Goal: Information Seeking & Learning: Learn about a topic

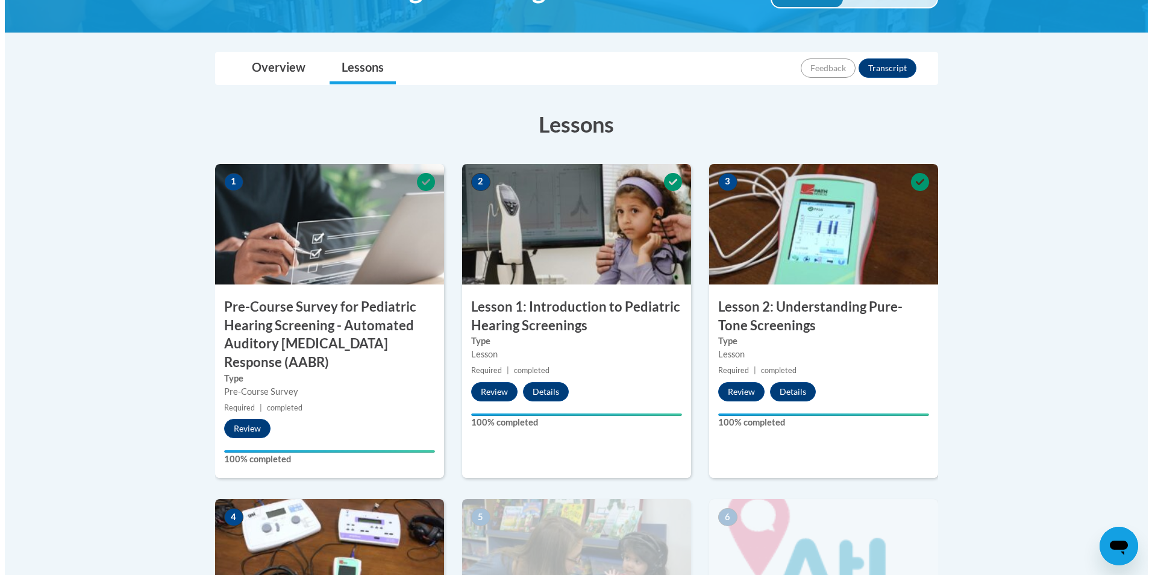
scroll to position [482, 0]
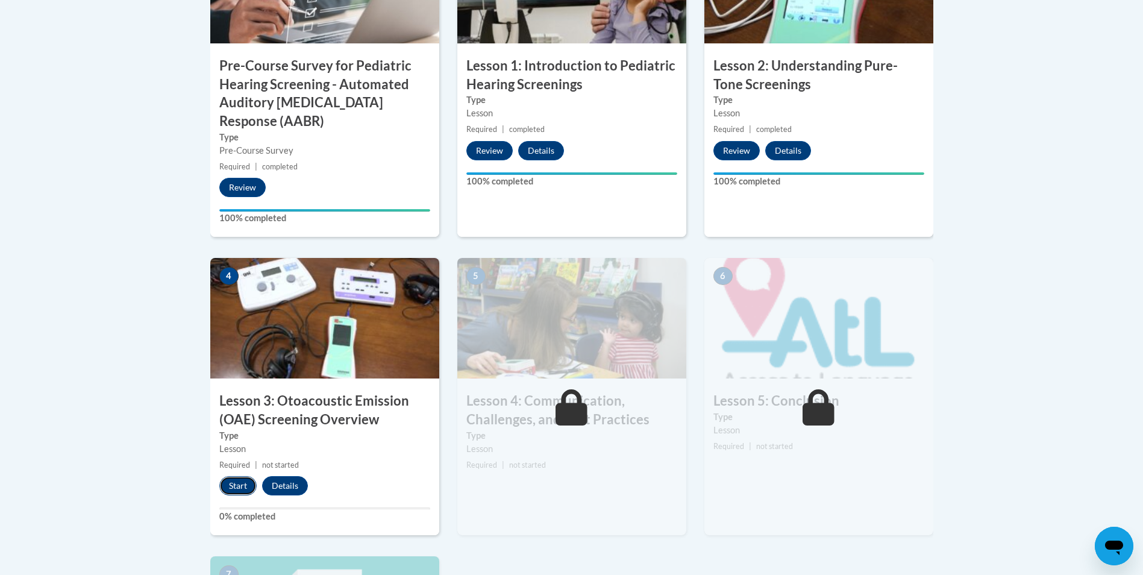
click at [231, 484] on button "Start" at bounding box center [237, 485] width 37 height 19
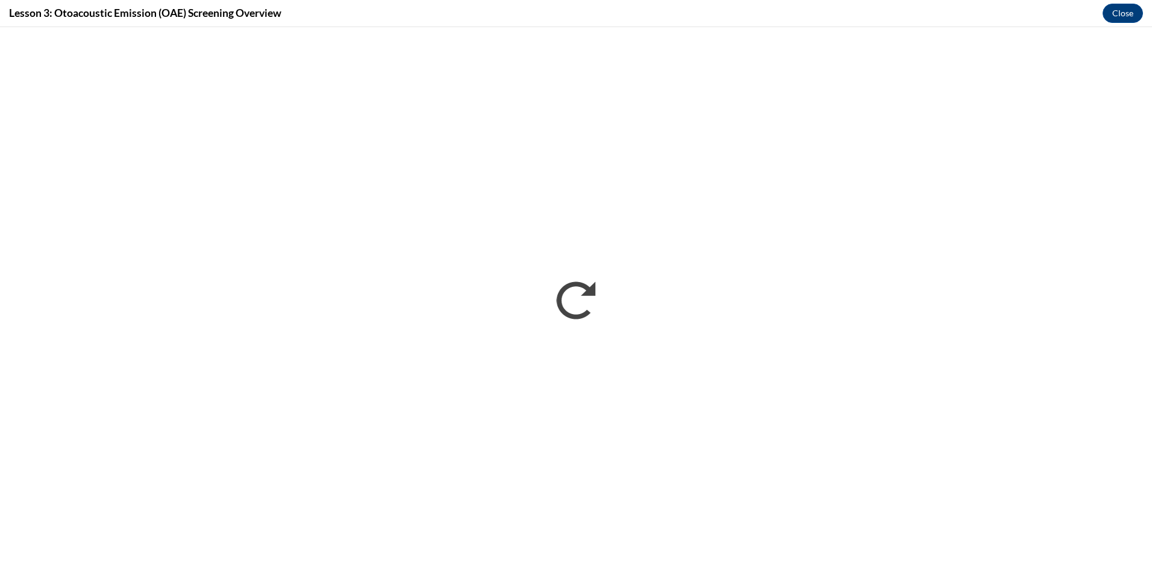
scroll to position [0, 0]
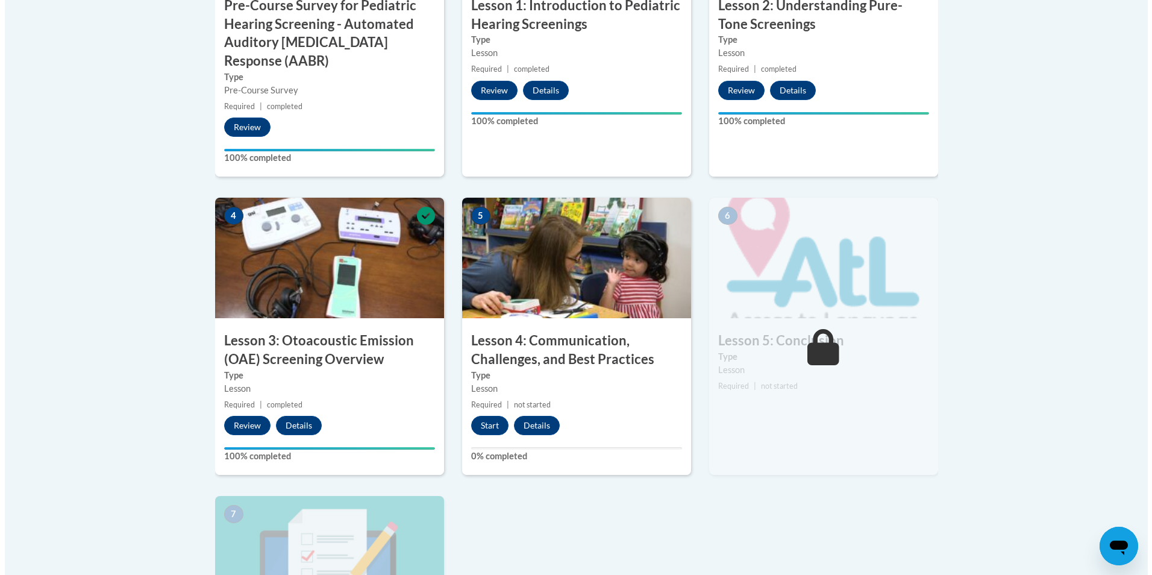
scroll to position [602, 0]
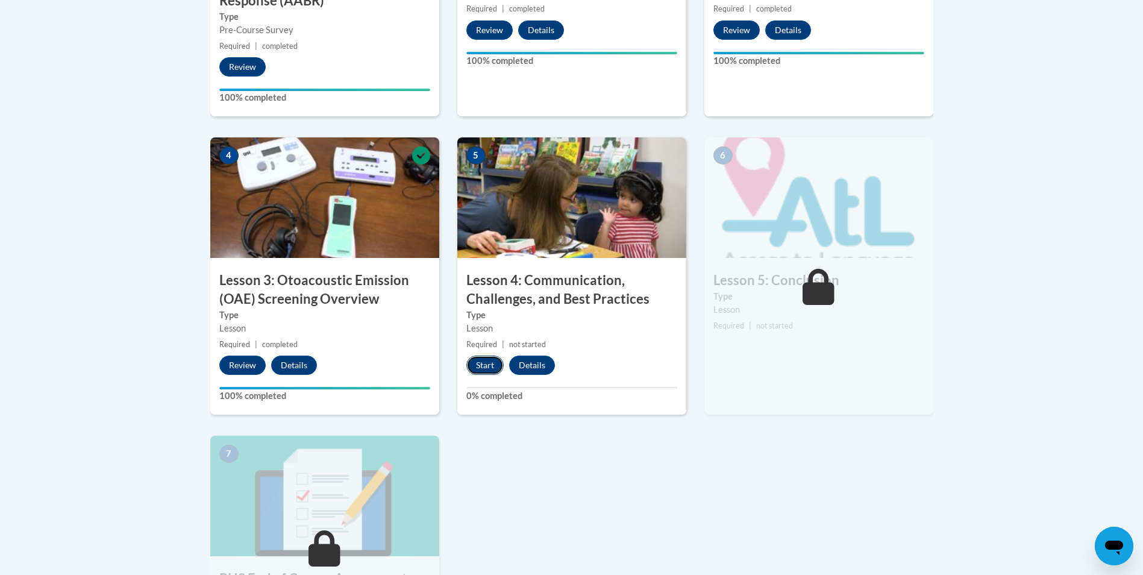
click at [481, 363] on button "Start" at bounding box center [484, 364] width 37 height 19
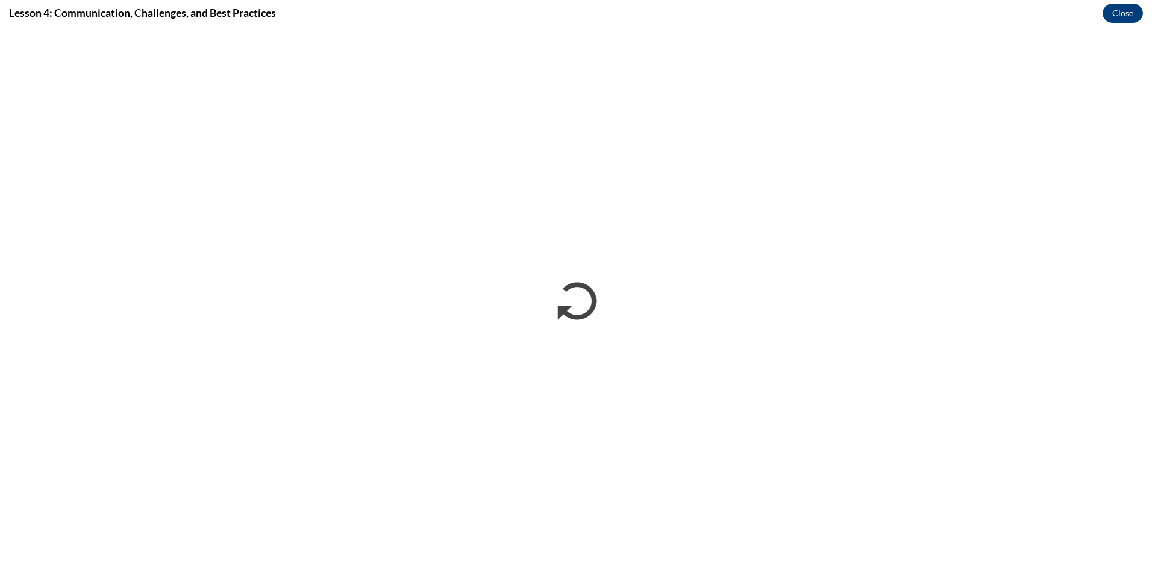
scroll to position [0, 0]
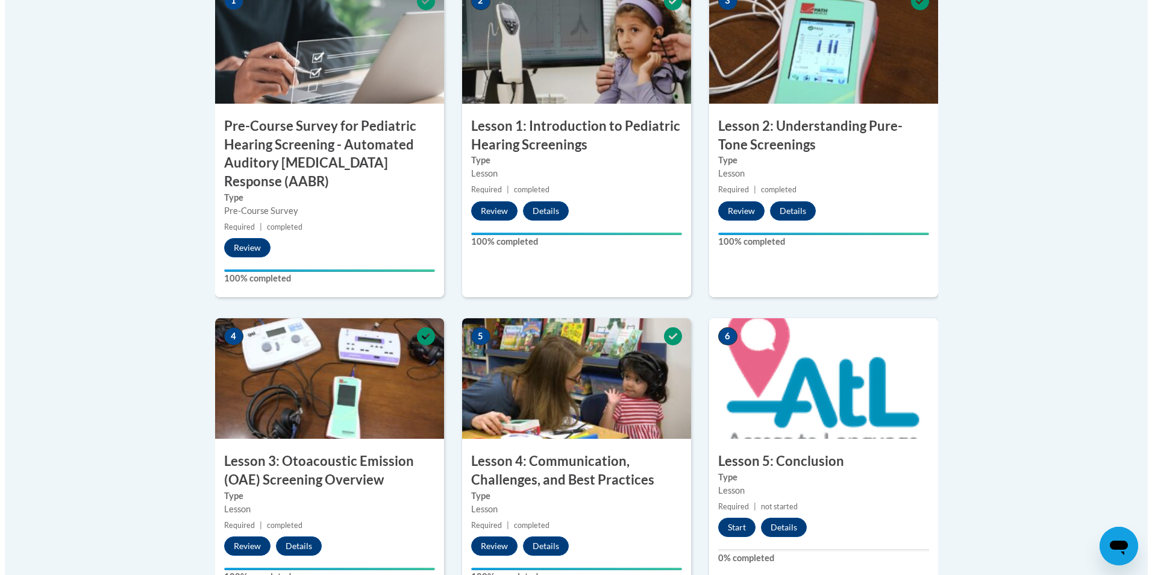
scroll to position [542, 0]
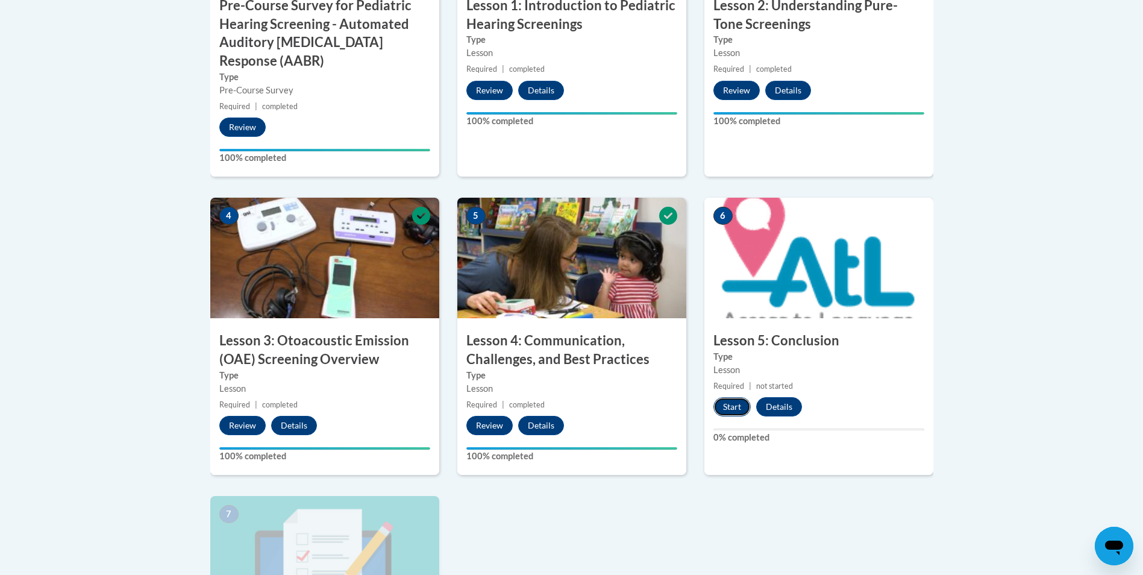
click at [726, 408] on button "Start" at bounding box center [731, 406] width 37 height 19
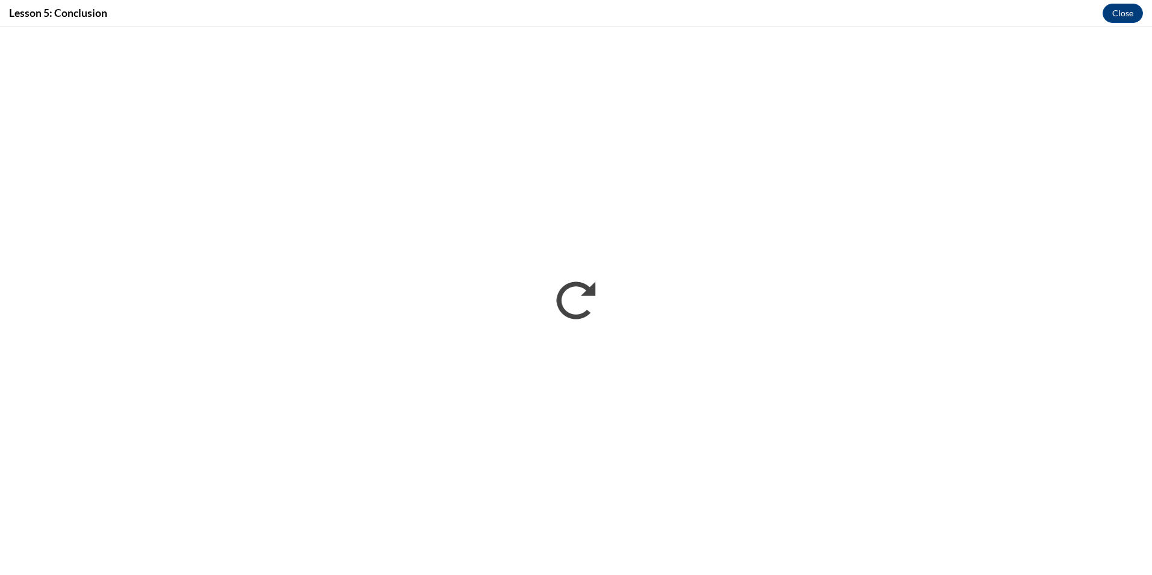
scroll to position [0, 0]
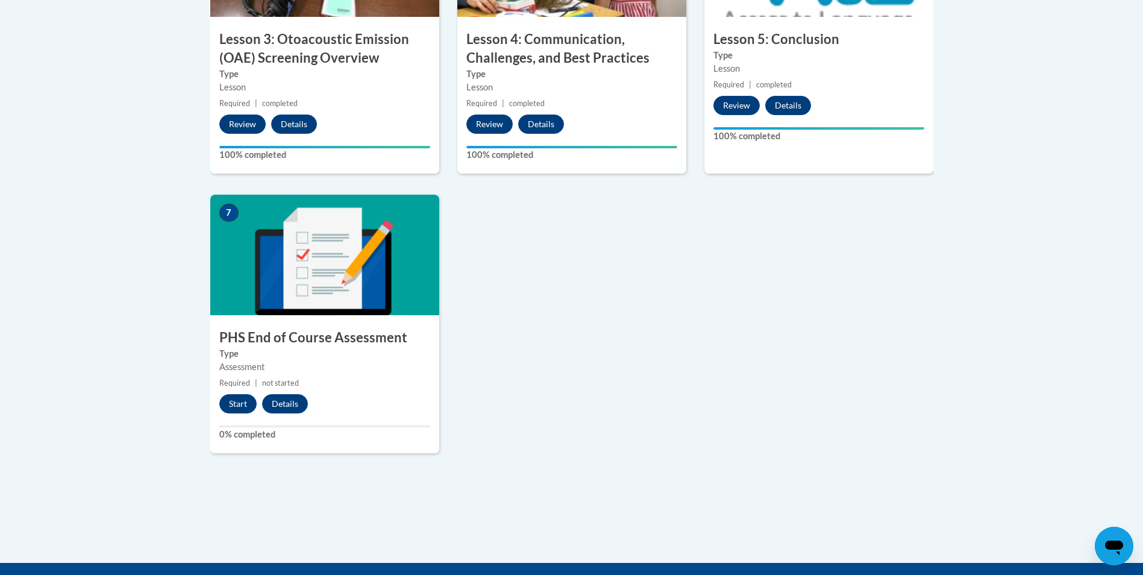
scroll to position [903, 0]
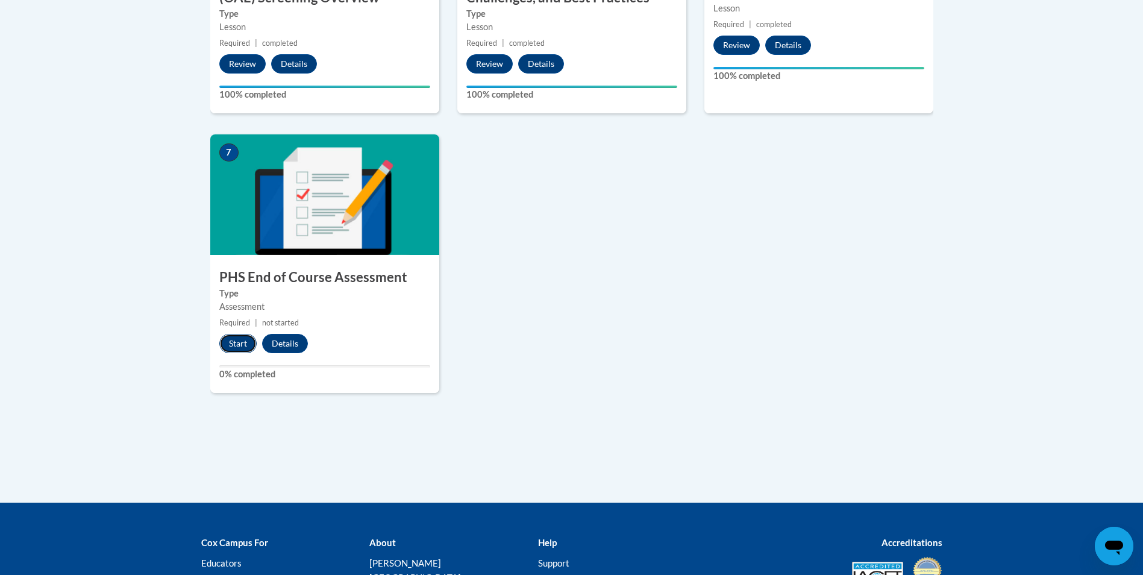
click at [232, 340] on button "Start" at bounding box center [237, 343] width 37 height 19
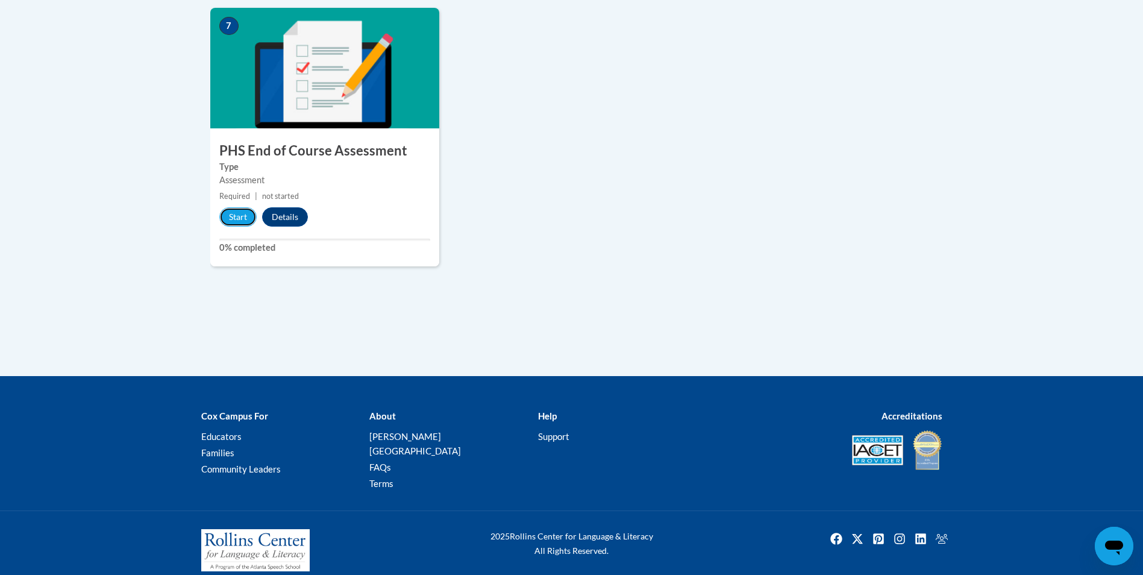
scroll to position [729, 0]
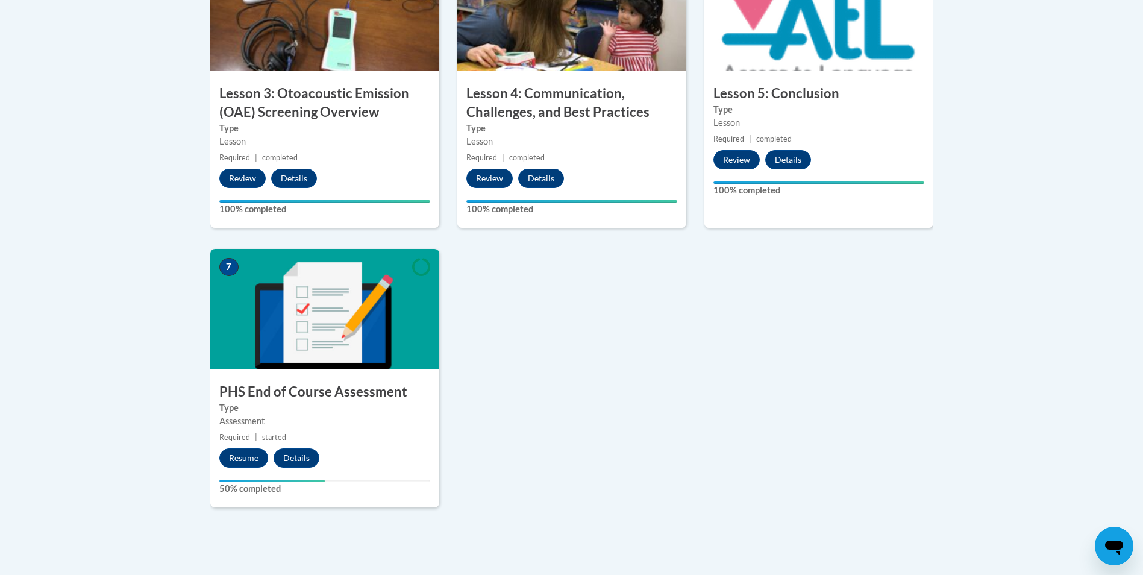
scroll to position [849, 0]
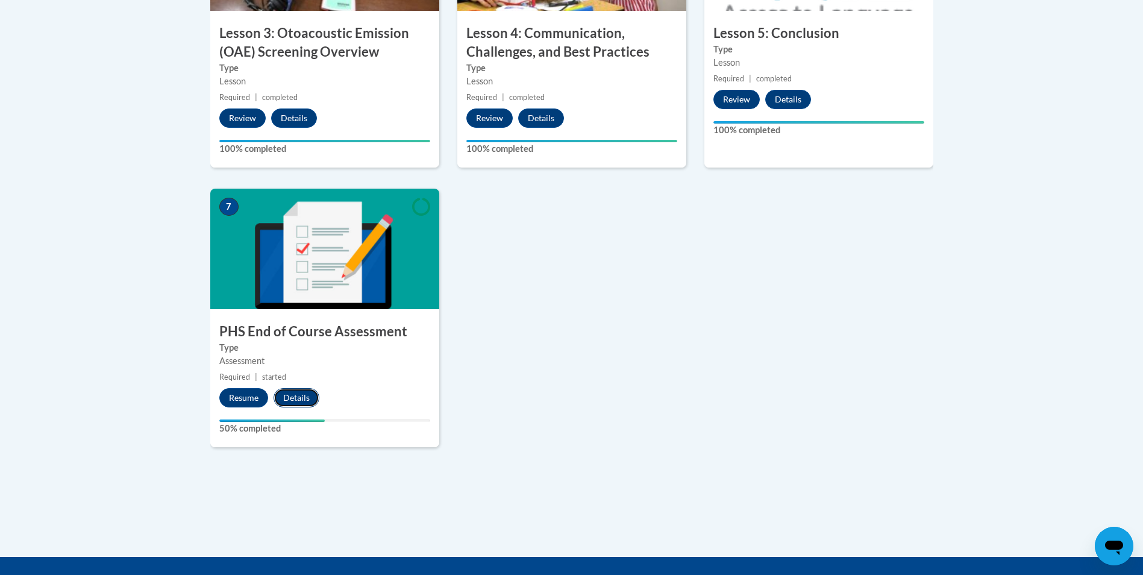
click at [291, 399] on button "Details" at bounding box center [296, 397] width 46 height 19
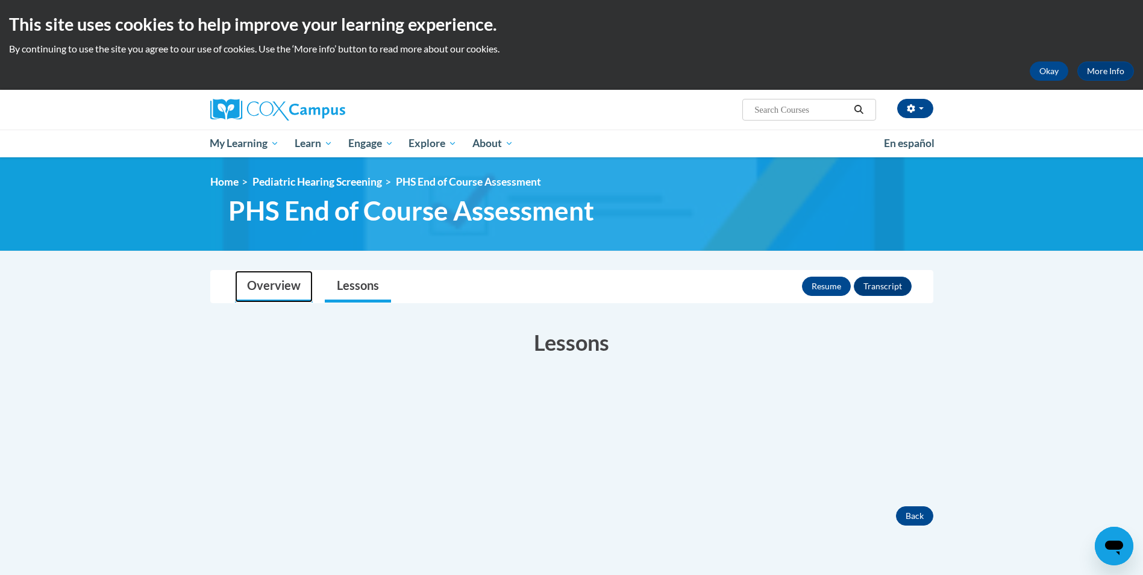
click at [266, 286] on link "Overview" at bounding box center [274, 286] width 78 height 32
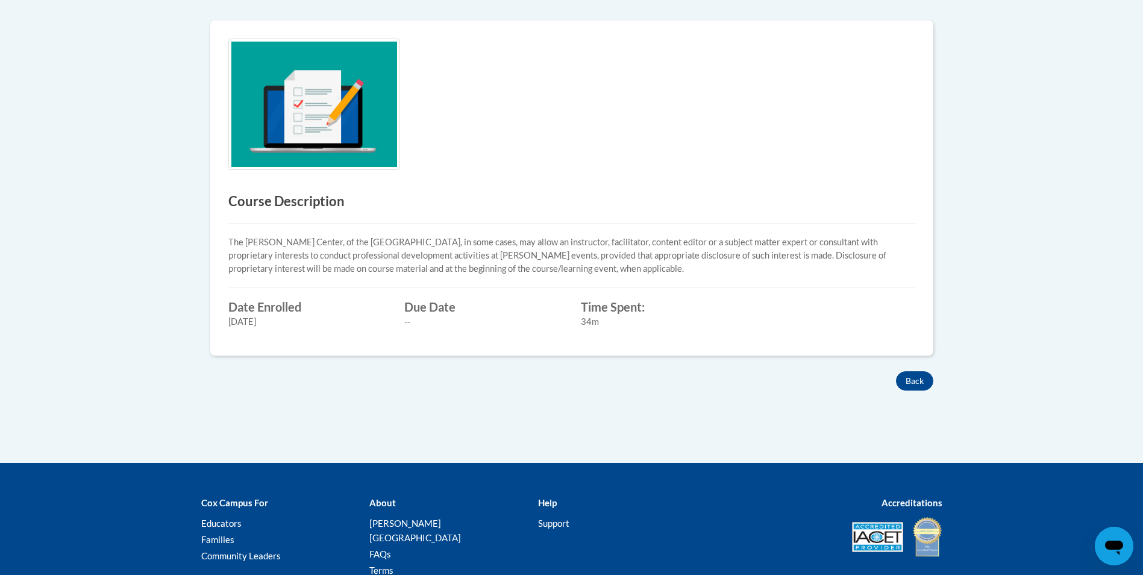
scroll to position [181, 0]
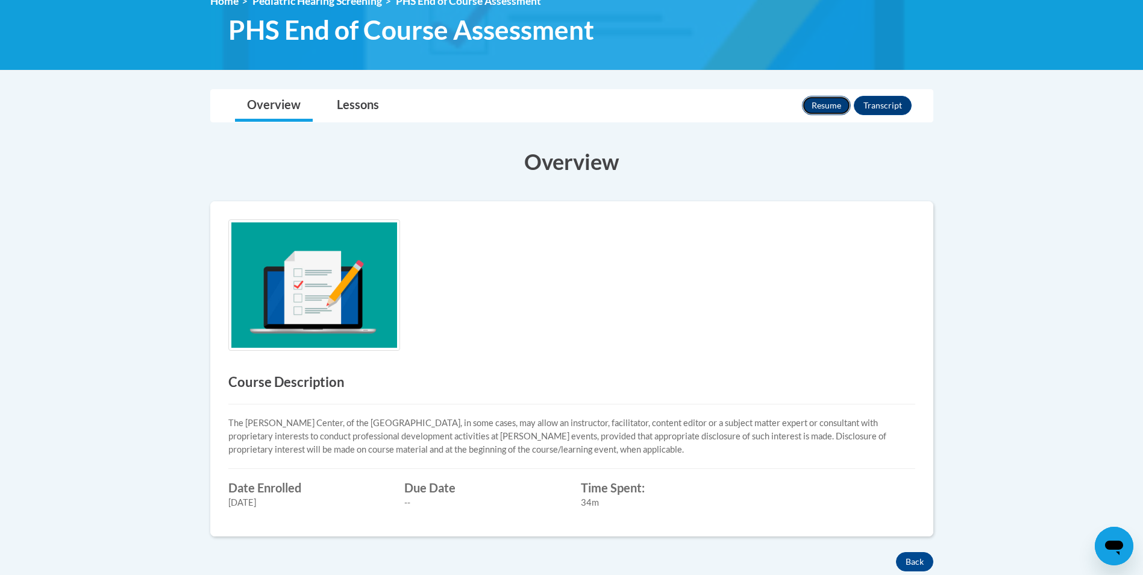
click at [815, 104] on button "Resume" at bounding box center [826, 105] width 49 height 19
